Goal: Task Accomplishment & Management: Use online tool/utility

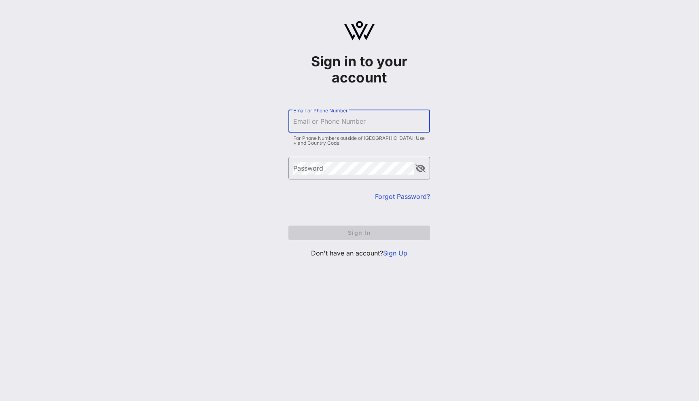
click at [330, 116] on div "Email or Phone Number" at bounding box center [359, 121] width 132 height 23
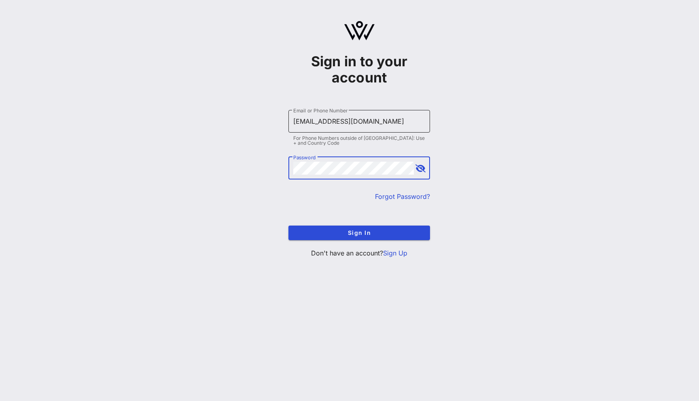
click at [313, 123] on input "[EMAIL_ADDRESS][DOMAIN_NAME]" at bounding box center [359, 121] width 132 height 13
type input "[EMAIL_ADDRESS][DOMAIN_NAME]"
click at [288, 226] on button "Sign In" at bounding box center [359, 233] width 142 height 15
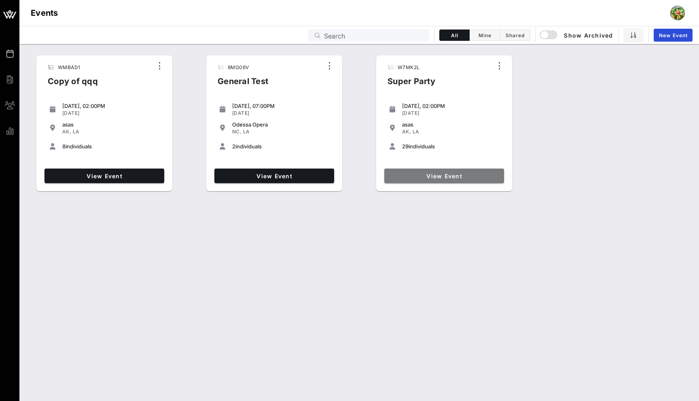
click at [421, 171] on link "View Event" at bounding box center [444, 176] width 120 height 15
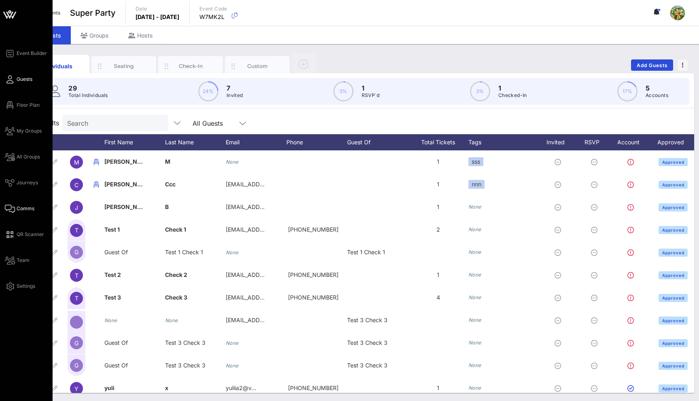
click at [10, 208] on icon at bounding box center [10, 208] width 10 height 1
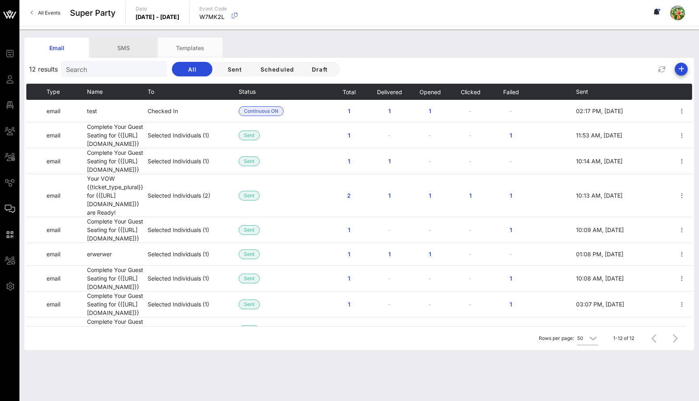
click at [136, 47] on div "SMS" at bounding box center [123, 48] width 65 height 20
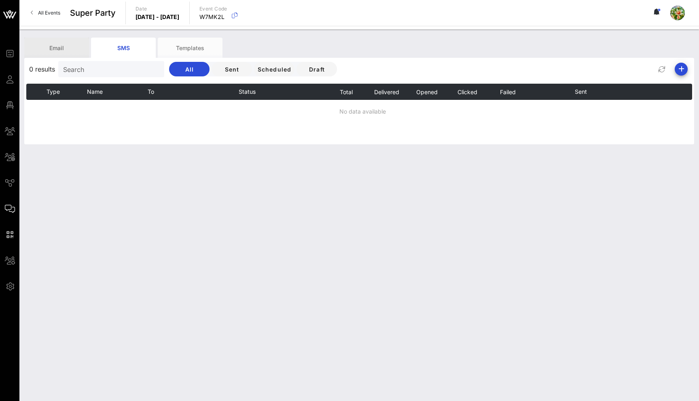
click at [51, 47] on div "Email" at bounding box center [56, 48] width 65 height 20
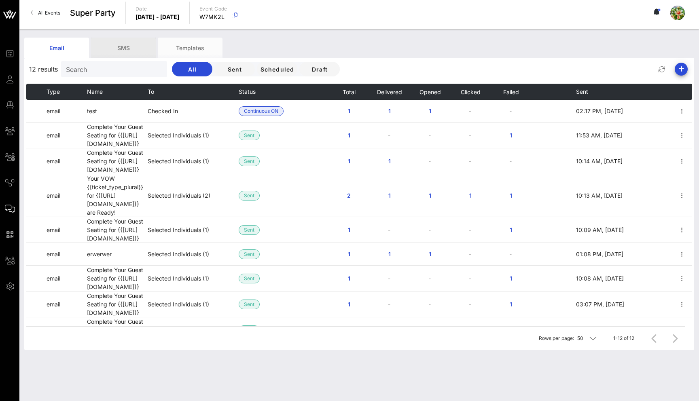
click at [121, 48] on div "SMS" at bounding box center [123, 48] width 65 height 20
click at [102, 53] on div "SMS" at bounding box center [123, 48] width 65 height 20
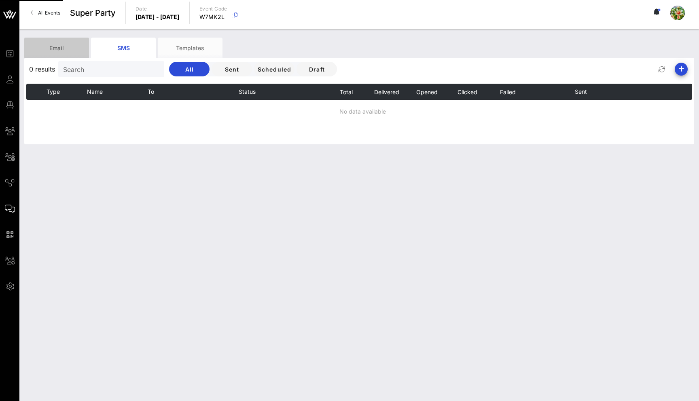
click at [62, 51] on div "Email" at bounding box center [56, 48] width 65 height 20
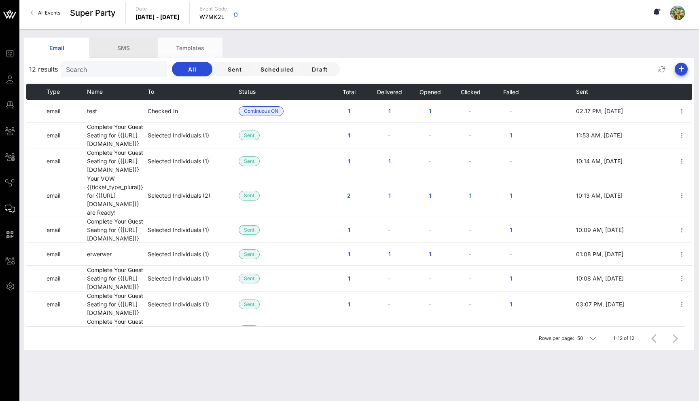
click at [136, 47] on div "SMS" at bounding box center [123, 48] width 65 height 20
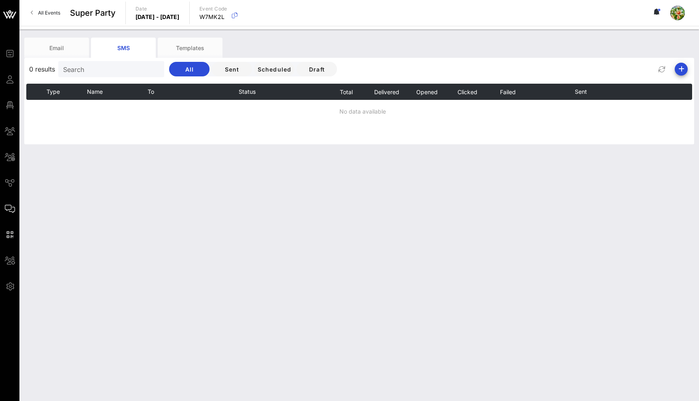
click at [678, 76] on div "0 results Search All Sent Scheduled Draft" at bounding box center [359, 68] width 670 height 19
click at [681, 67] on icon "button" at bounding box center [681, 69] width 10 height 10
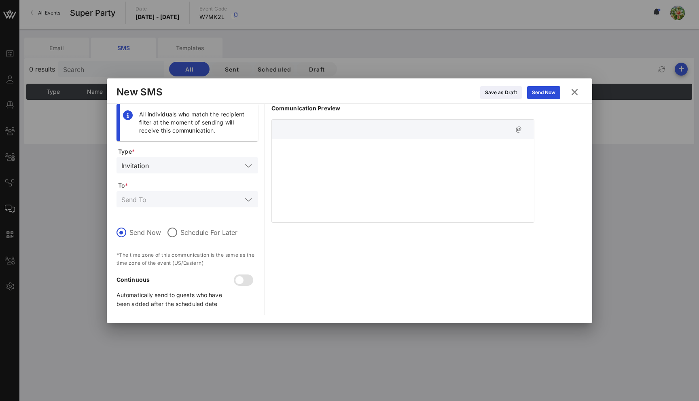
click at [158, 199] on input "text" at bounding box center [181, 199] width 121 height 11
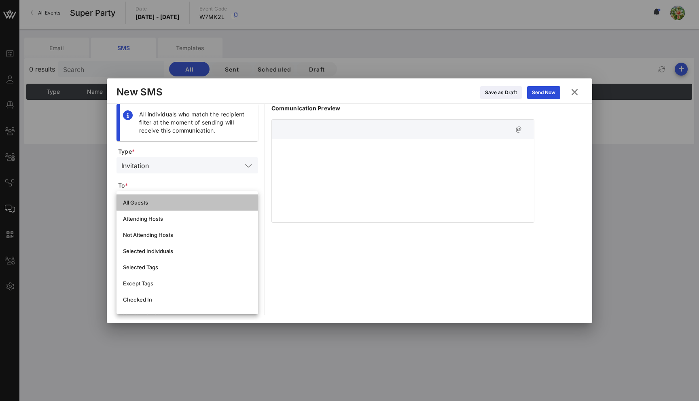
click at [158, 203] on div "All Guests" at bounding box center [187, 202] width 129 height 6
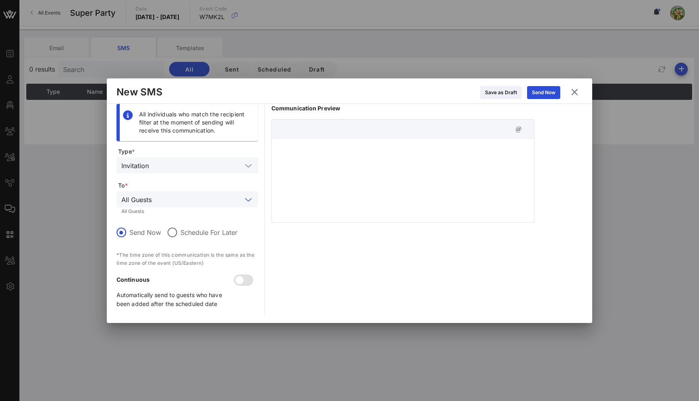
click at [158, 203] on input "text" at bounding box center [198, 199] width 87 height 11
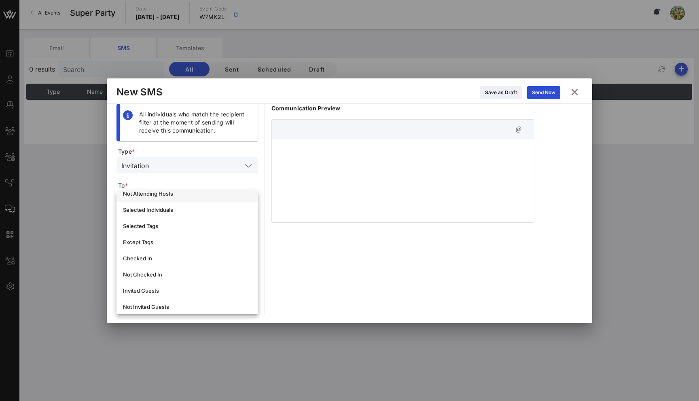
scroll to position [44, 0]
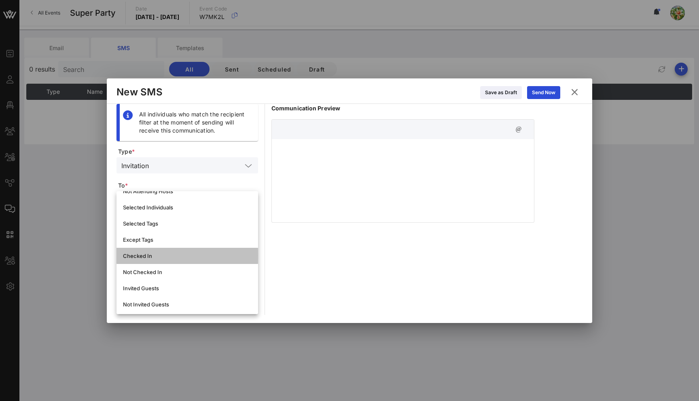
click at [161, 252] on div "Checked In" at bounding box center [187, 256] width 129 height 13
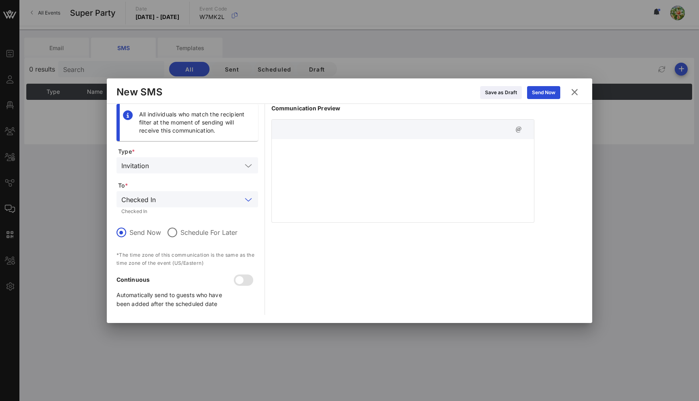
click at [324, 157] on div at bounding box center [403, 179] width 262 height 81
click at [544, 95] on button "Send Now" at bounding box center [543, 92] width 33 height 13
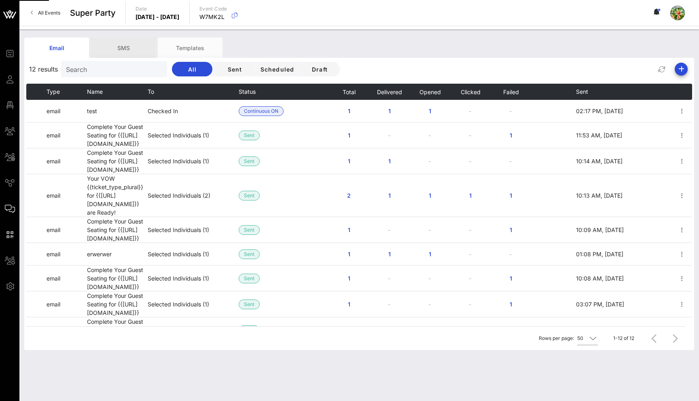
click at [116, 42] on div "SMS" at bounding box center [123, 48] width 65 height 20
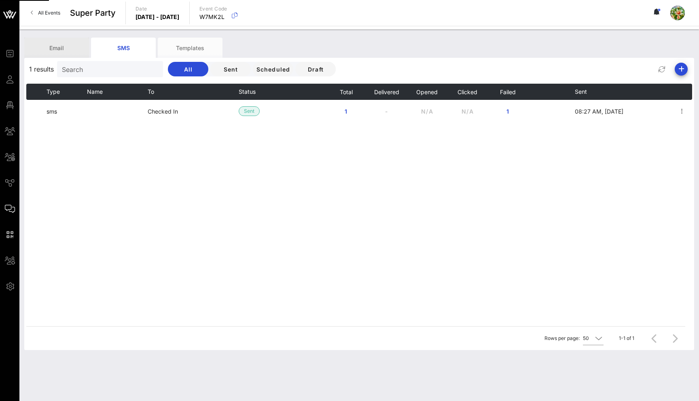
click at [67, 45] on div "Email" at bounding box center [56, 48] width 65 height 20
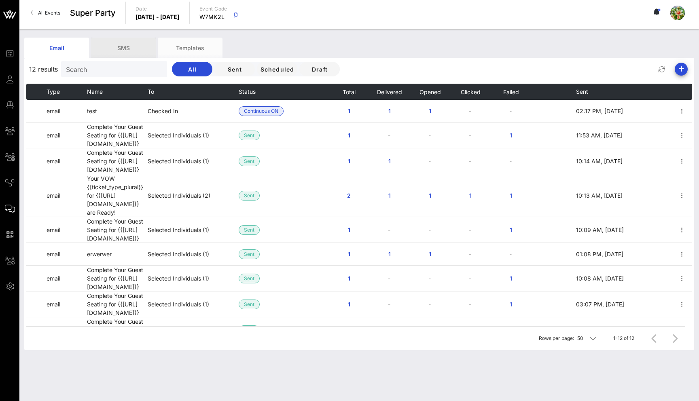
click at [121, 49] on div "SMS" at bounding box center [123, 48] width 65 height 20
click at [137, 51] on div "SMS" at bounding box center [123, 48] width 65 height 20
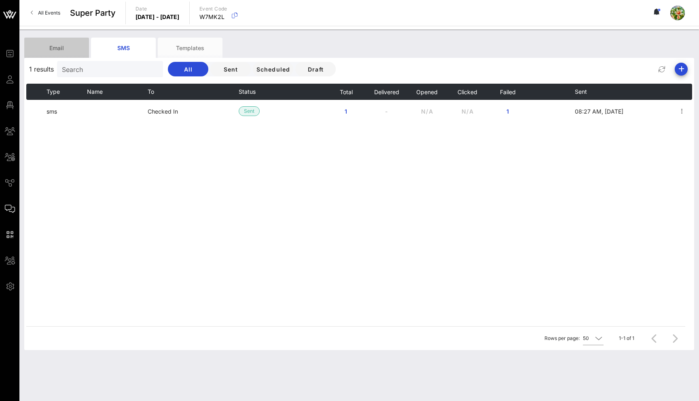
click at [61, 47] on div "Email" at bounding box center [56, 48] width 65 height 20
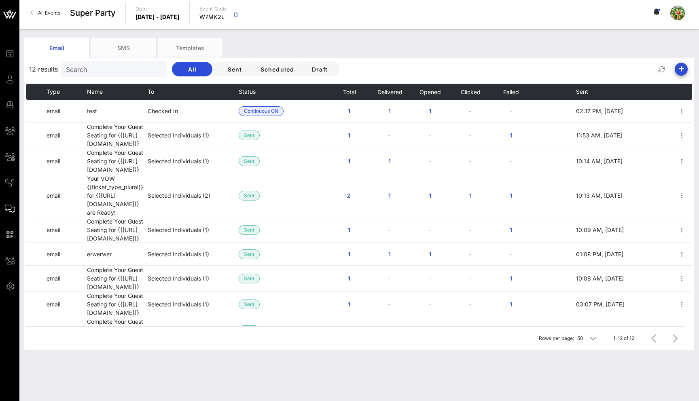
click at [53, 14] on span "All Events" at bounding box center [49, 13] width 22 height 6
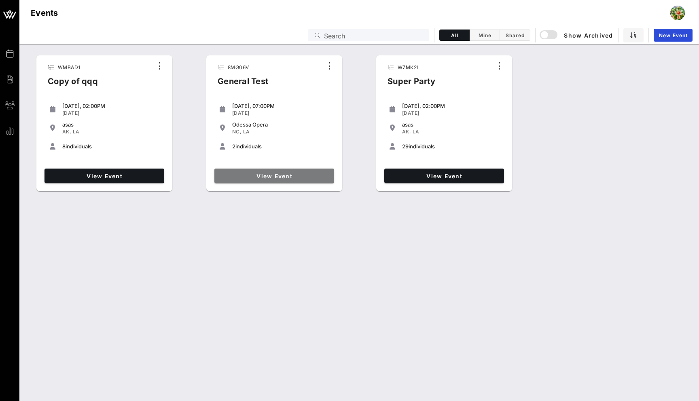
click at [260, 177] on span "View Event" at bounding box center [274, 176] width 113 height 7
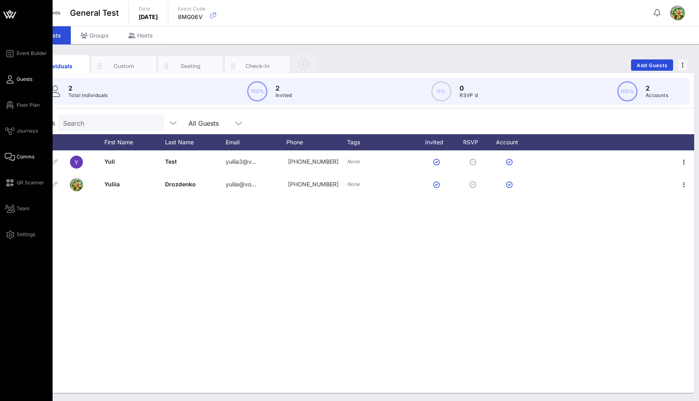
click at [17, 155] on span "Comms" at bounding box center [26, 156] width 18 height 7
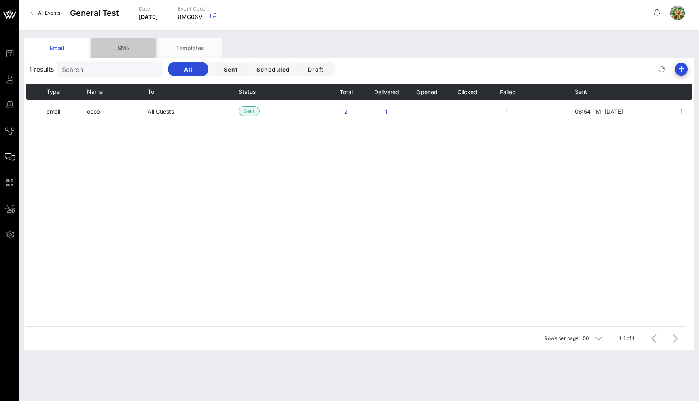
click at [132, 46] on div "SMS" at bounding box center [123, 48] width 65 height 20
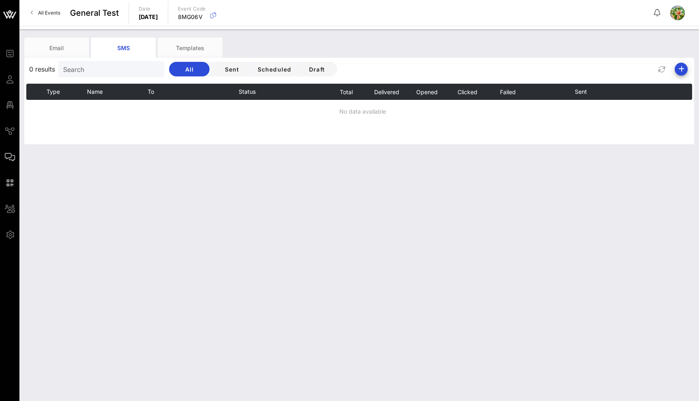
click at [57, 13] on span "All Events" at bounding box center [49, 13] width 22 height 6
